Goal: Transaction & Acquisition: Purchase product/service

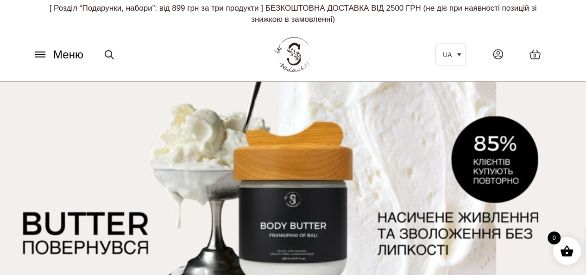
click at [38, 53] on icon at bounding box center [40, 55] width 15 height 10
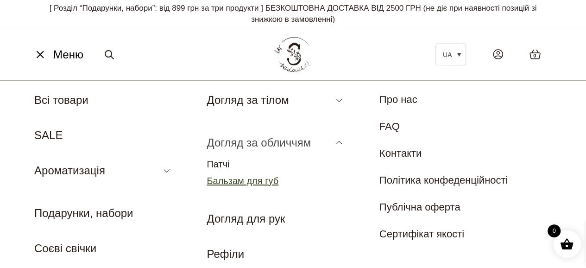
click at [233, 178] on link "Бальзам для губ" at bounding box center [243, 181] width 72 height 10
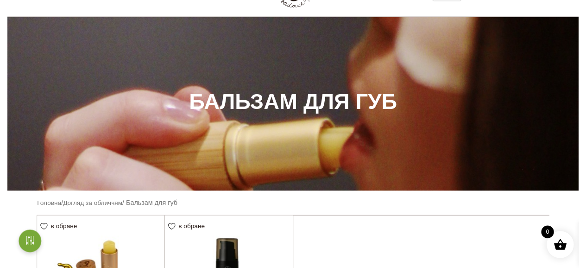
scroll to position [46, 0]
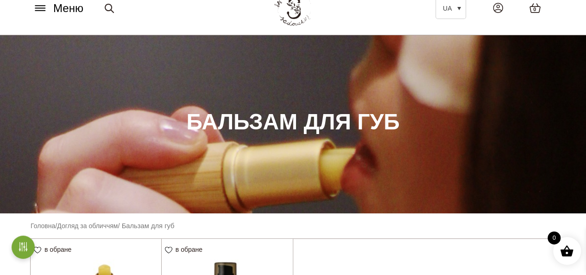
click at [56, 7] on span "Меню" at bounding box center [68, 8] width 30 height 17
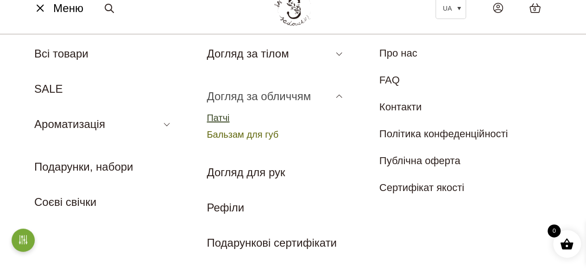
click at [228, 116] on link "Патчі" at bounding box center [218, 118] width 23 height 10
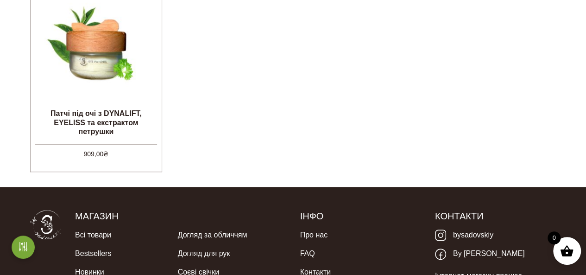
scroll to position [324, 0]
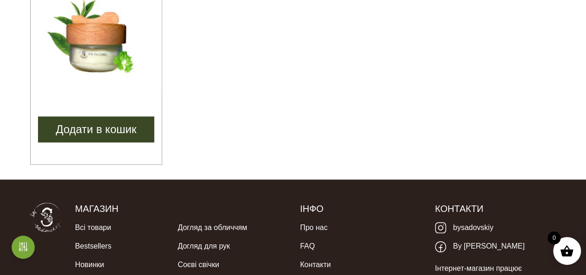
click at [99, 120] on link "Додати в кошик" at bounding box center [96, 129] width 116 height 26
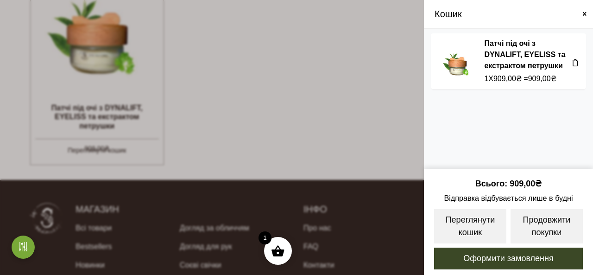
click at [102, 55] on span at bounding box center [296, 137] width 593 height 275
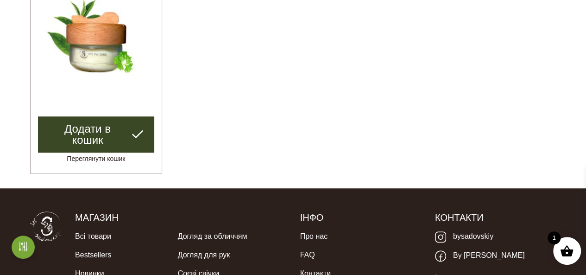
click at [101, 107] on li "в обране View wishlist Патчі під очі з DYNALIFT, EYELISS та екстрактом петрушки…" at bounding box center [96, 67] width 132 height 213
click at [92, 49] on img at bounding box center [96, 26] width 131 height 131
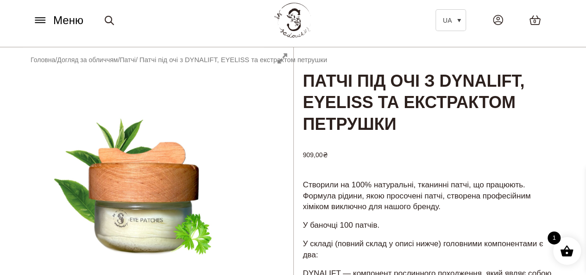
scroll to position [1, 0]
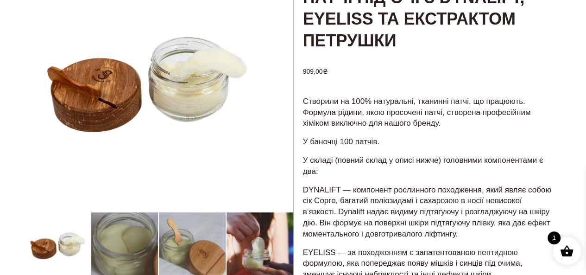
scroll to position [139, 0]
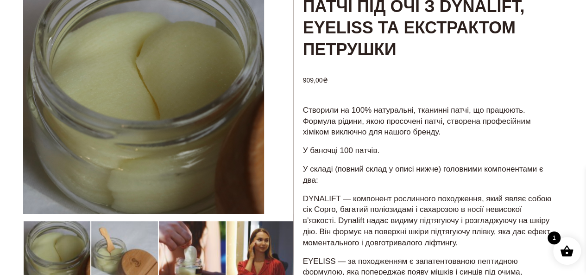
scroll to position [93, 0]
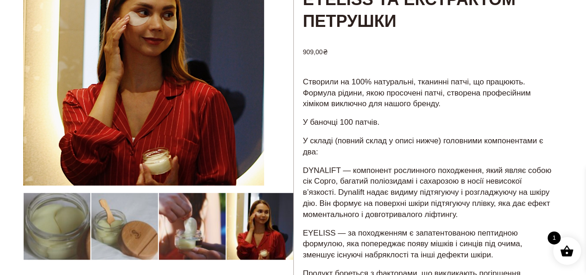
scroll to position [139, 0]
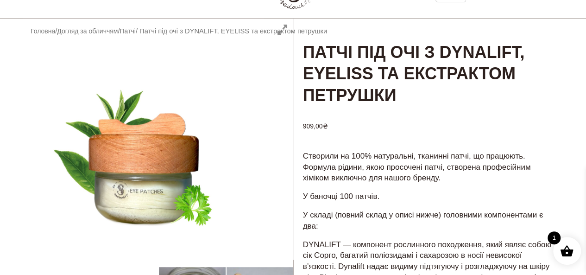
scroll to position [0, 0]
